Goal: Transaction & Acquisition: Purchase product/service

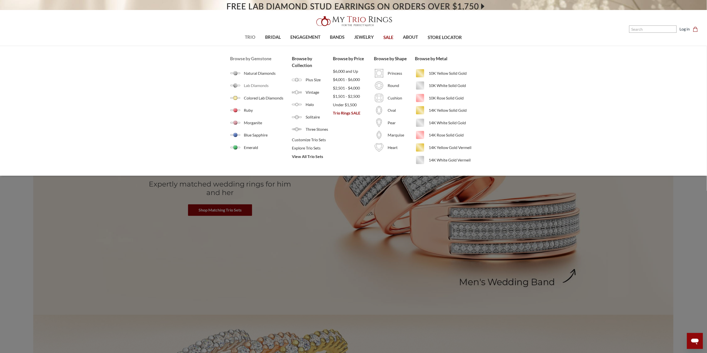
click at [251, 87] on span "Lab Diamonds" at bounding box center [268, 86] width 48 height 6
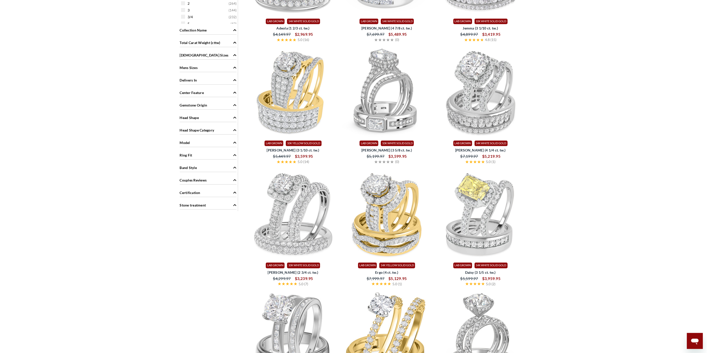
scroll to position [222, 0]
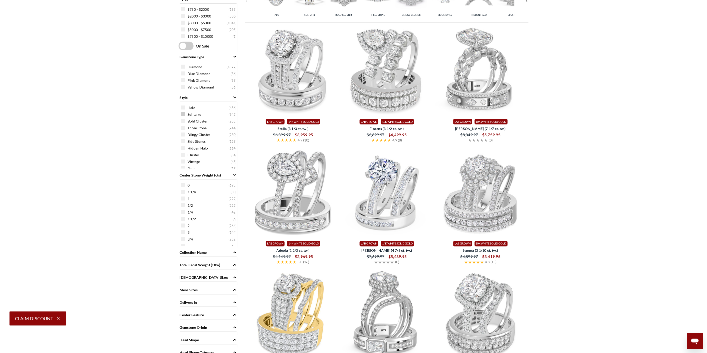
click at [197, 116] on span "Solitaire" at bounding box center [195, 114] width 14 height 5
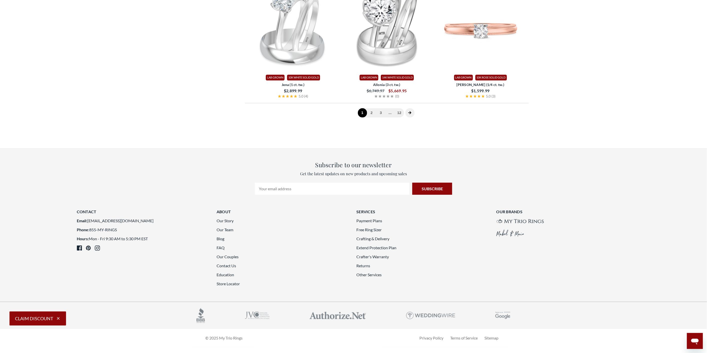
scroll to position [1334, 0]
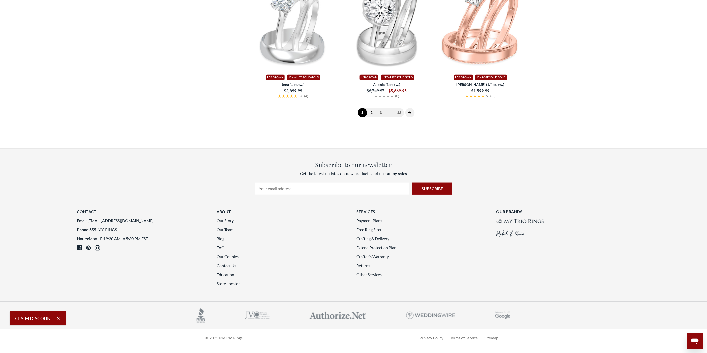
click at [370, 118] on link "2" at bounding box center [371, 112] width 9 height 9
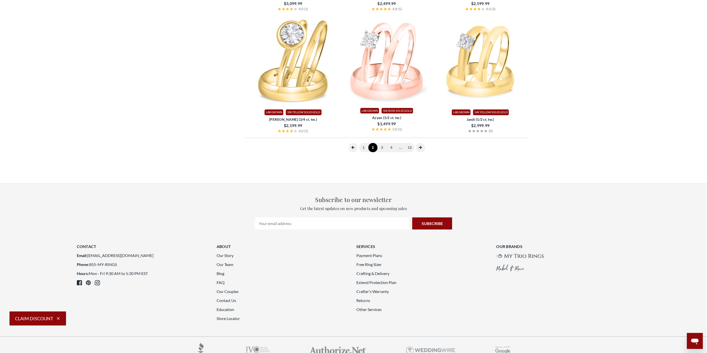
scroll to position [1299, 0]
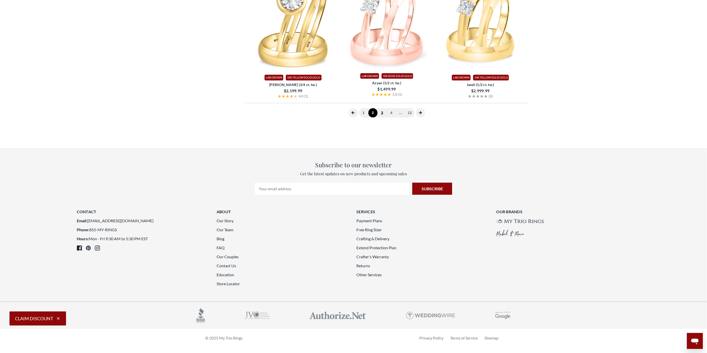
click at [382, 118] on link "3" at bounding box center [382, 112] width 9 height 9
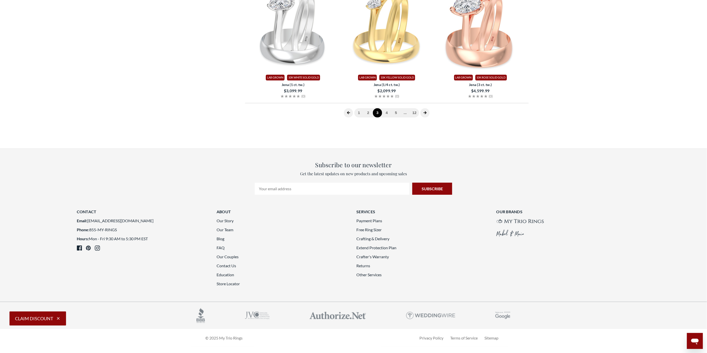
scroll to position [1299, 0]
click at [387, 118] on link "4" at bounding box center [386, 112] width 9 height 9
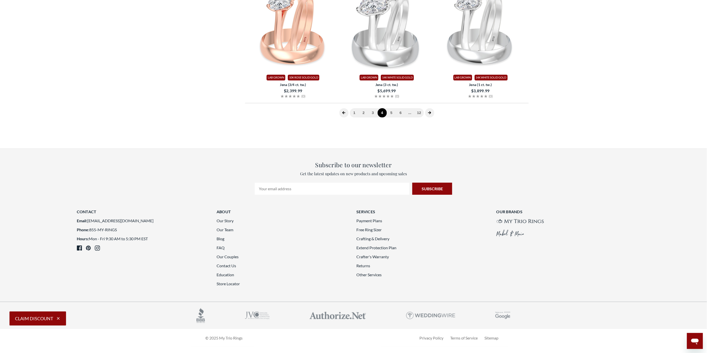
scroll to position [1299, 0]
click at [391, 118] on link "5" at bounding box center [391, 112] width 9 height 9
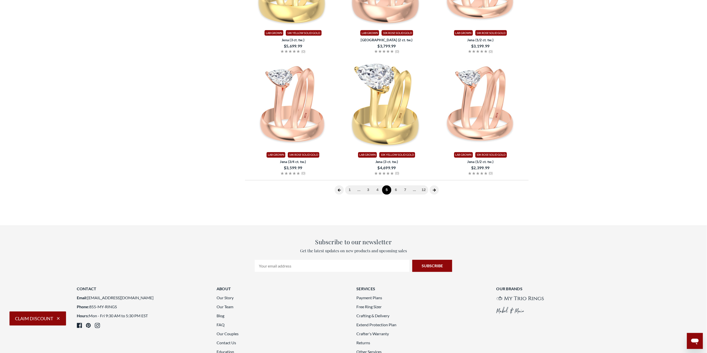
scroll to position [188, 0]
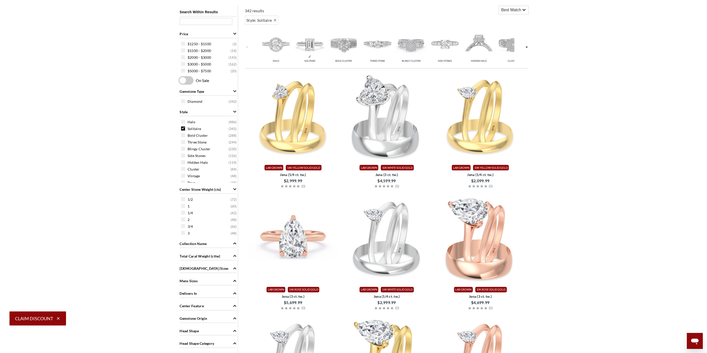
click at [293, 231] on img at bounding box center [293, 239] width 90 height 90
